Goal: Download file/media

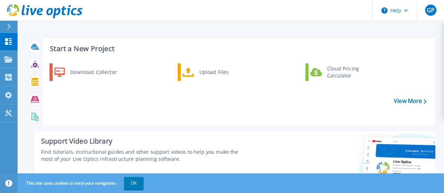
click at [304, 120] on div "Download Collector Upload Files Cloud Pricing Calculator" at bounding box center [237, 92] width 387 height 60
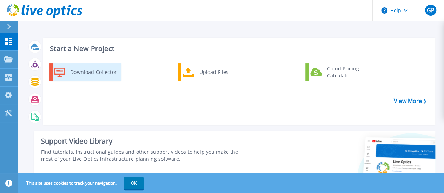
click at [73, 70] on div "Download Collector" at bounding box center [93, 72] width 53 height 14
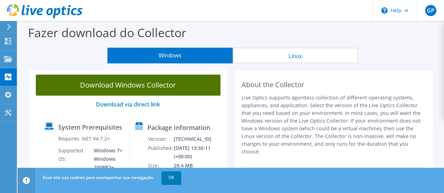
click at [110, 81] on link "Download Windows Collector" at bounding box center [128, 85] width 184 height 21
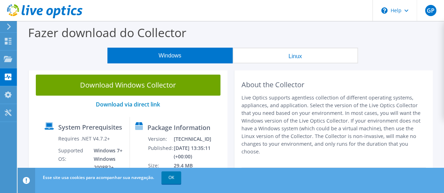
click at [9, 29] on icon at bounding box center [8, 26] width 5 height 6
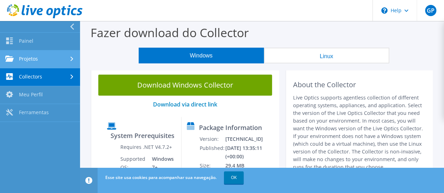
click at [29, 60] on link "Projetos" at bounding box center [40, 59] width 80 height 18
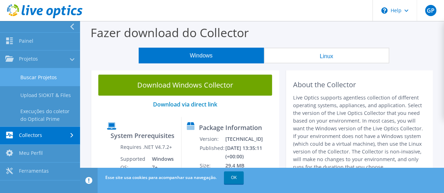
click at [35, 77] on link "Buscar Projetos" at bounding box center [40, 77] width 80 height 18
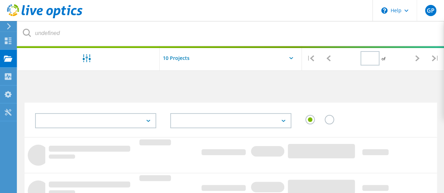
type input "1"
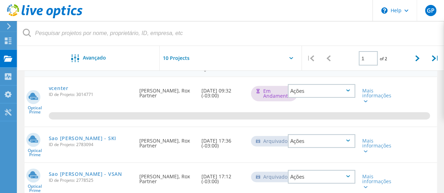
scroll to position [91, 0]
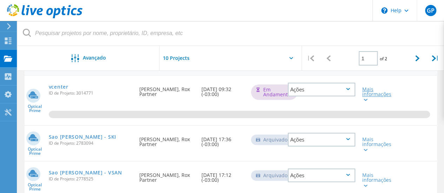
click at [368, 100] on div "Mais informações" at bounding box center [375, 94] width 26 height 15
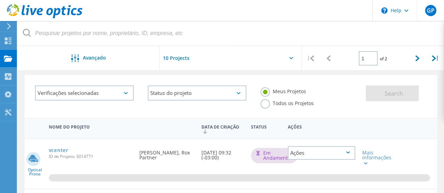
scroll to position [54, 0]
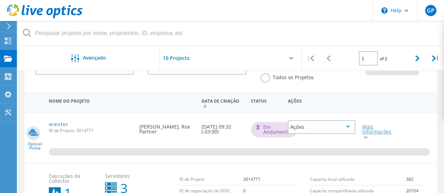
click at [367, 139] on lo-svg-helper at bounding box center [364, 137] width 5 height 6
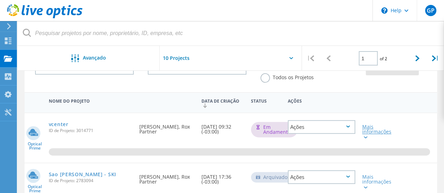
click at [367, 139] on lo-svg-helper at bounding box center [364, 137] width 5 height 6
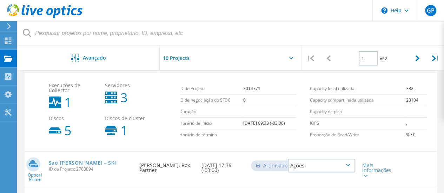
scroll to position [144, 0]
